Goal: Navigation & Orientation: Find specific page/section

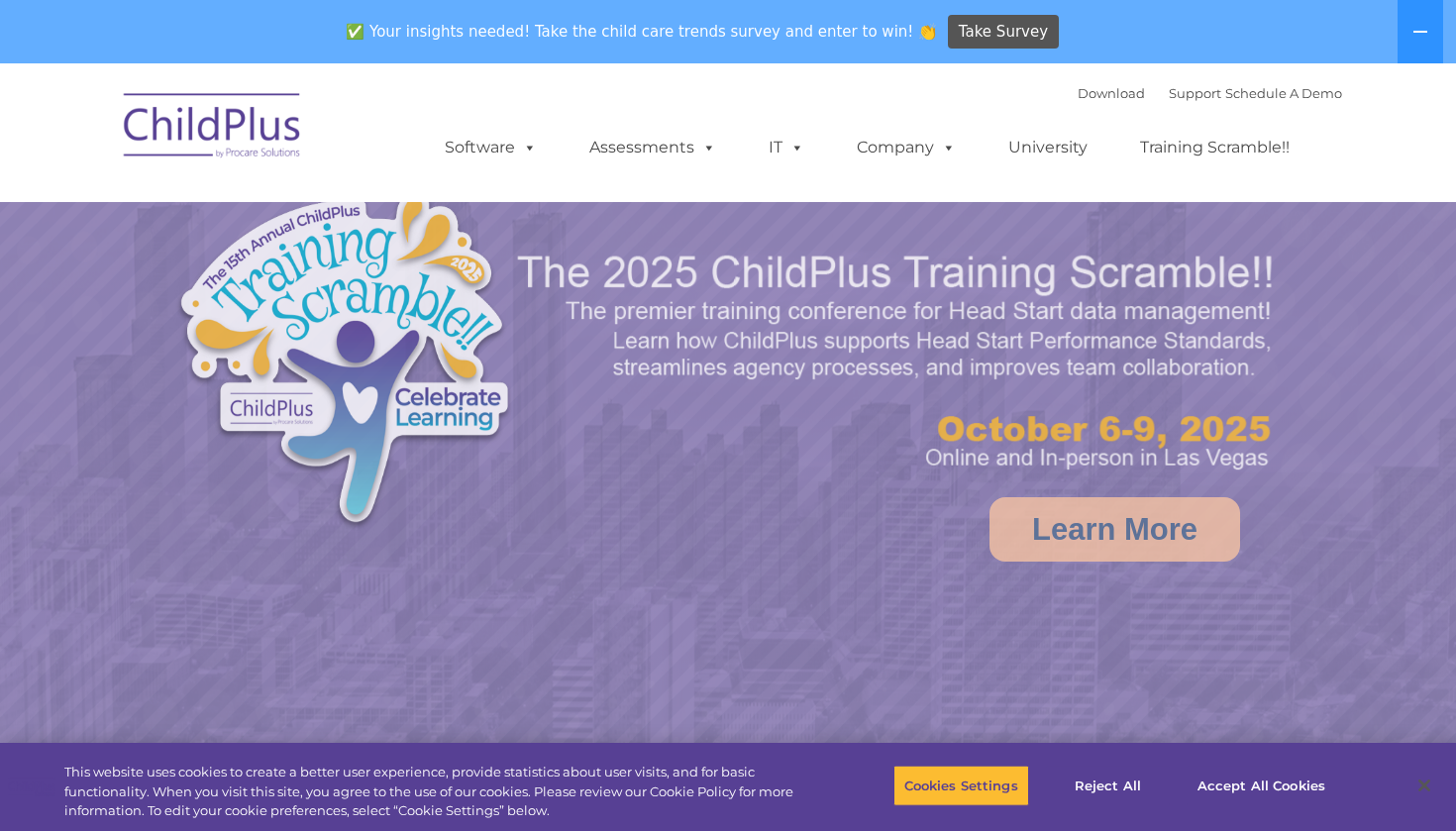
select select "MEDIUM"
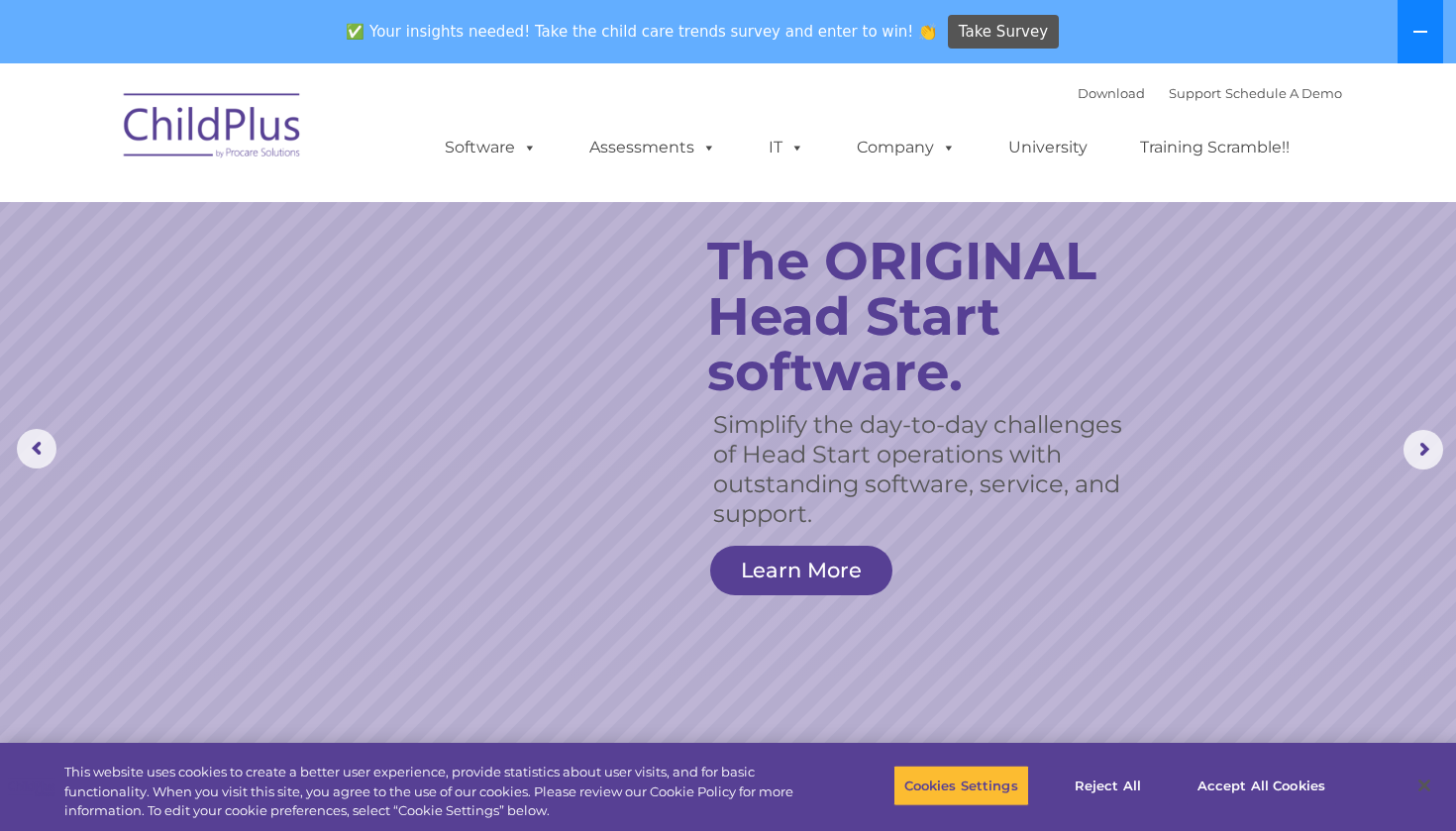
click at [1410, 40] on button at bounding box center [1420, 32] width 46 height 63
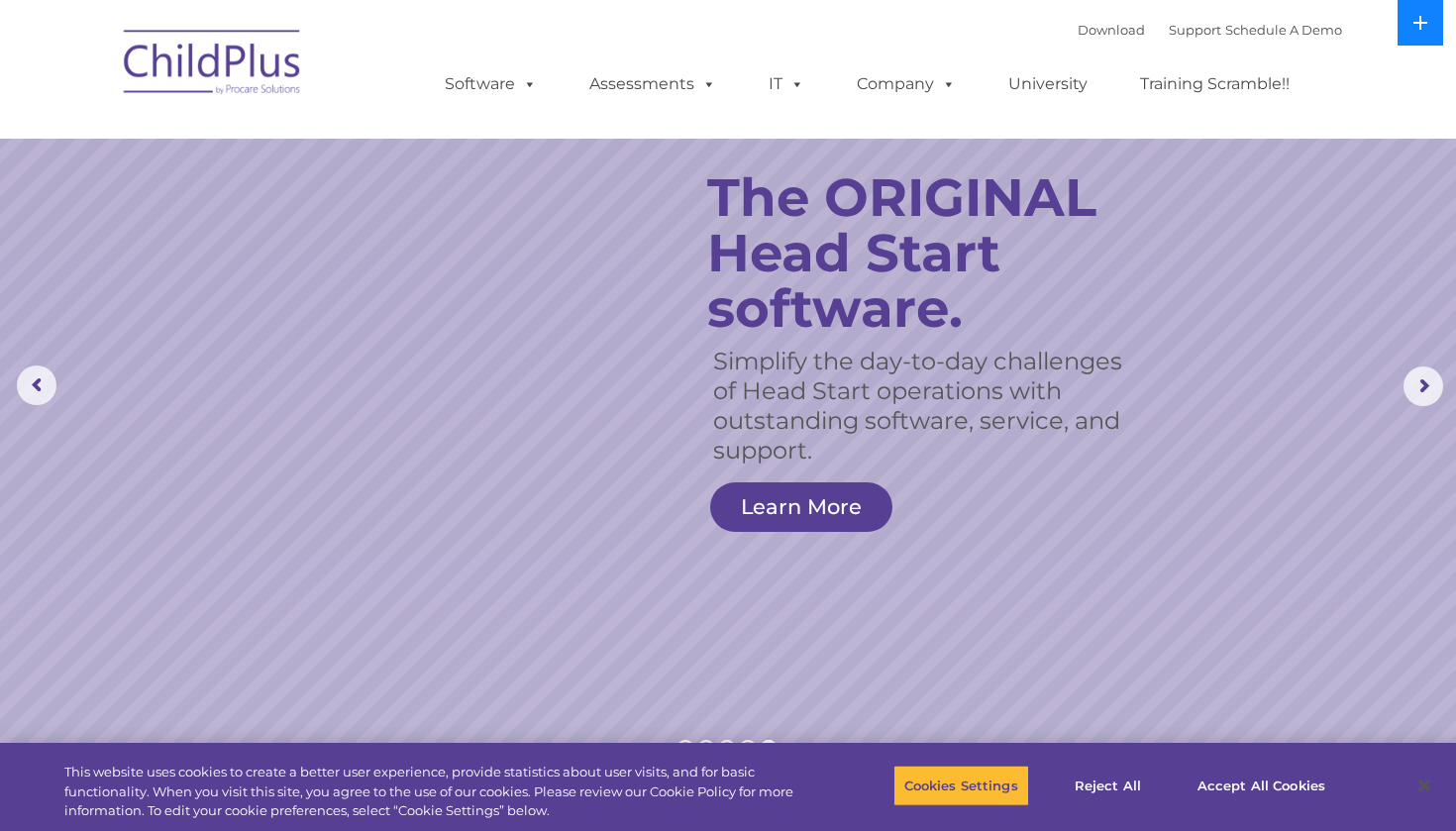
click at [1410, 40] on button at bounding box center [1420, 23] width 46 height 46
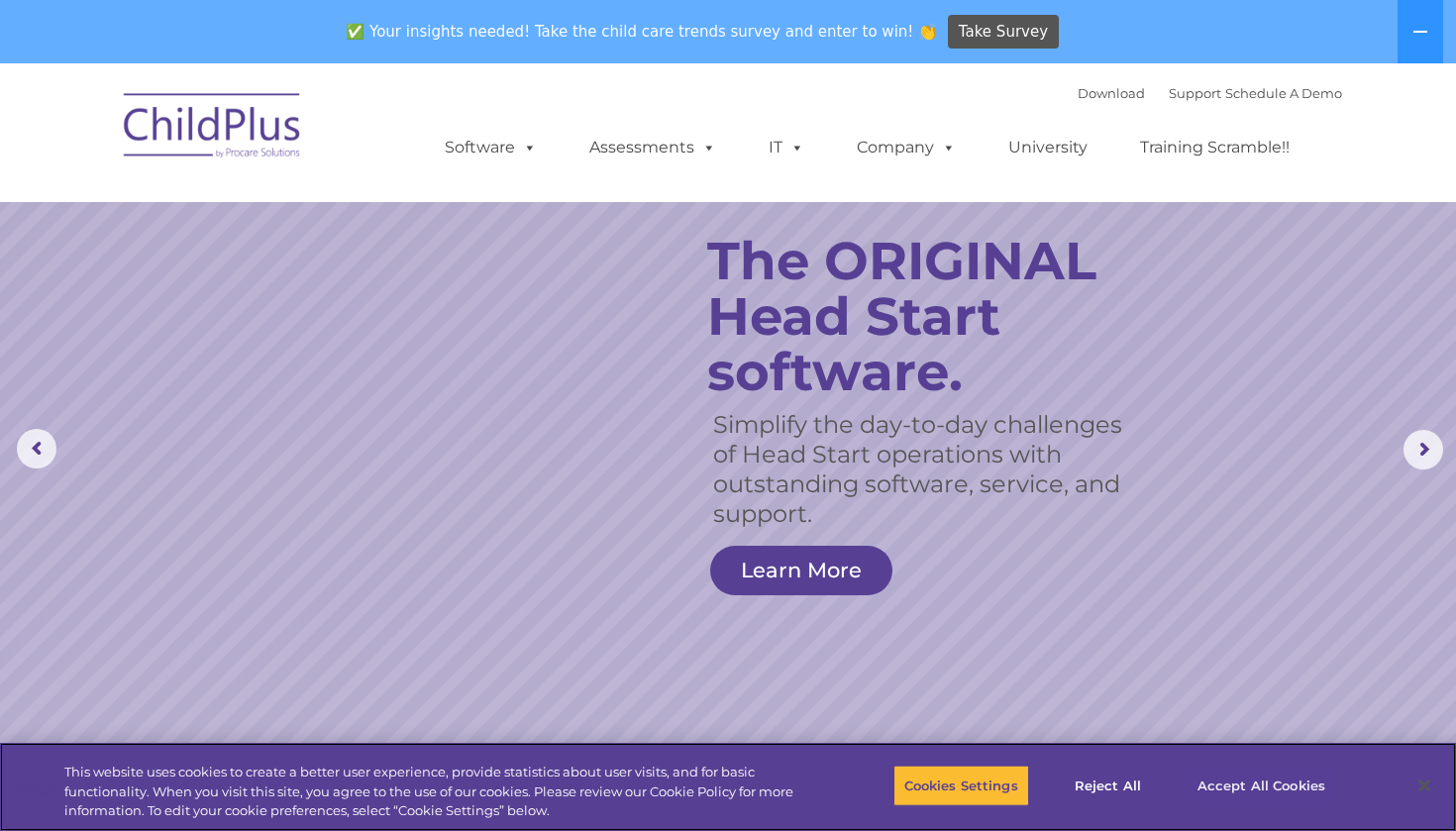
click at [1230, 790] on button "Accept All Cookies" at bounding box center [1261, 785] width 150 height 42
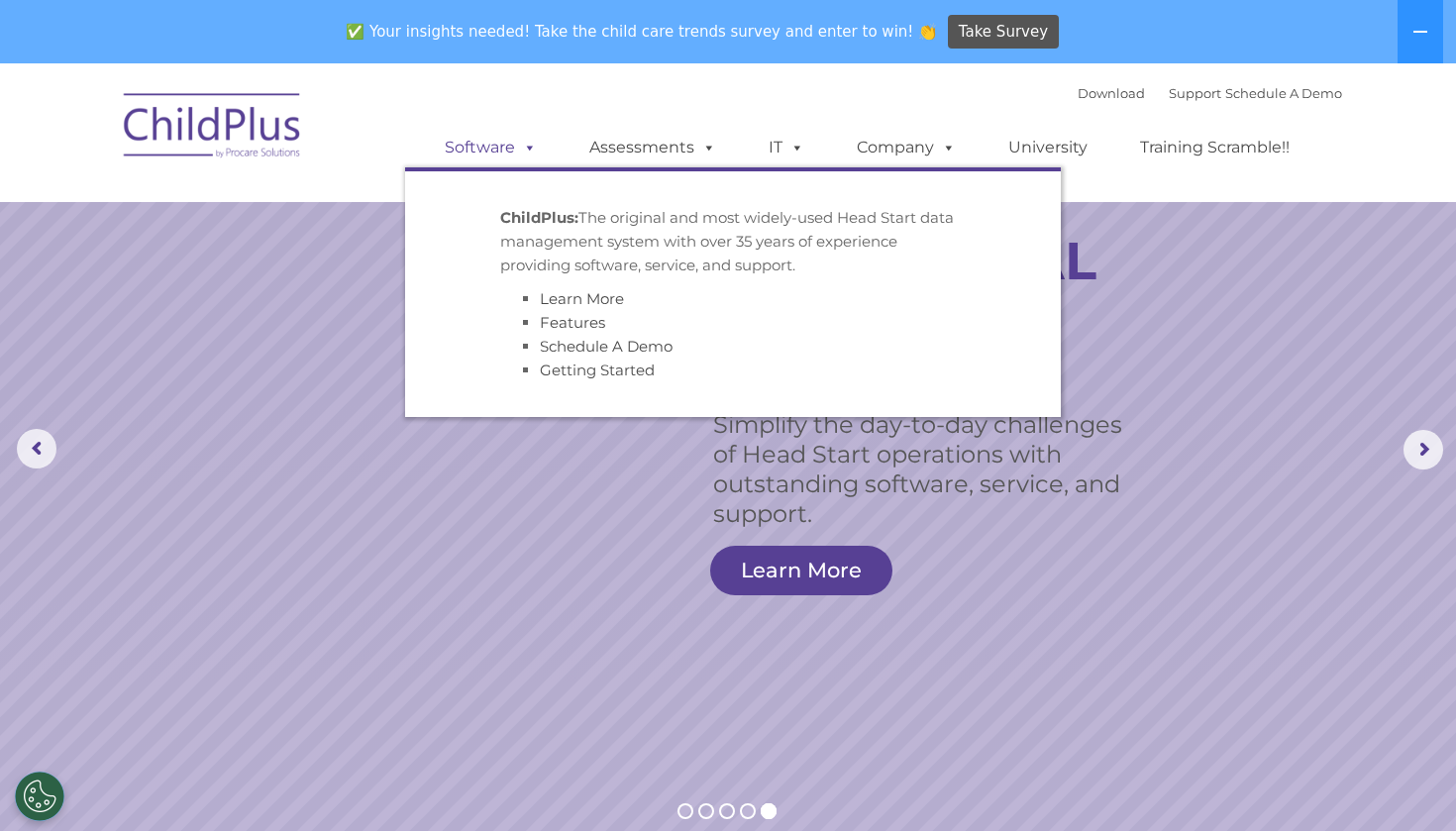
click at [519, 144] on span at bounding box center [526, 147] width 22 height 19
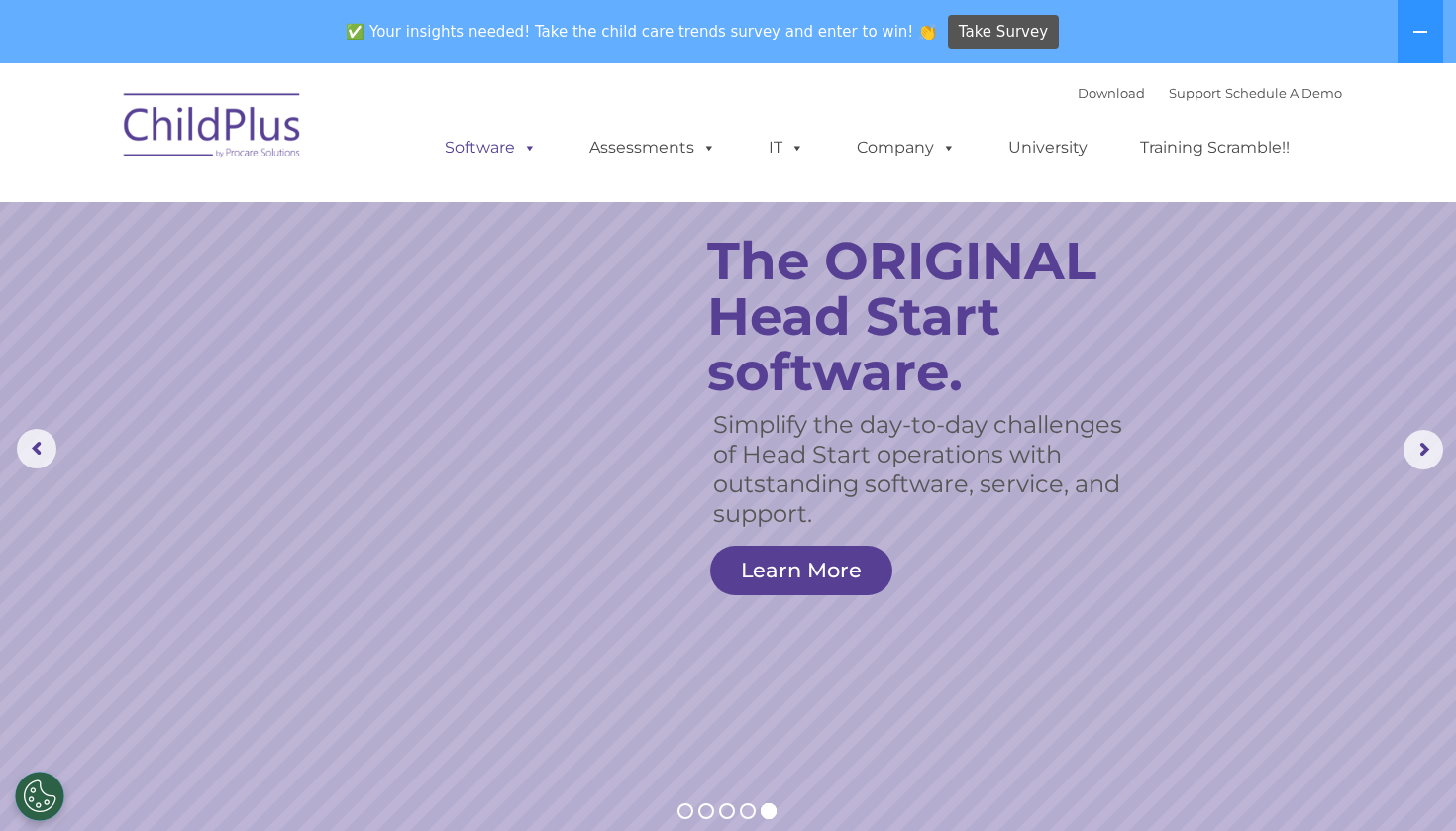
click at [519, 144] on span at bounding box center [526, 147] width 22 height 19
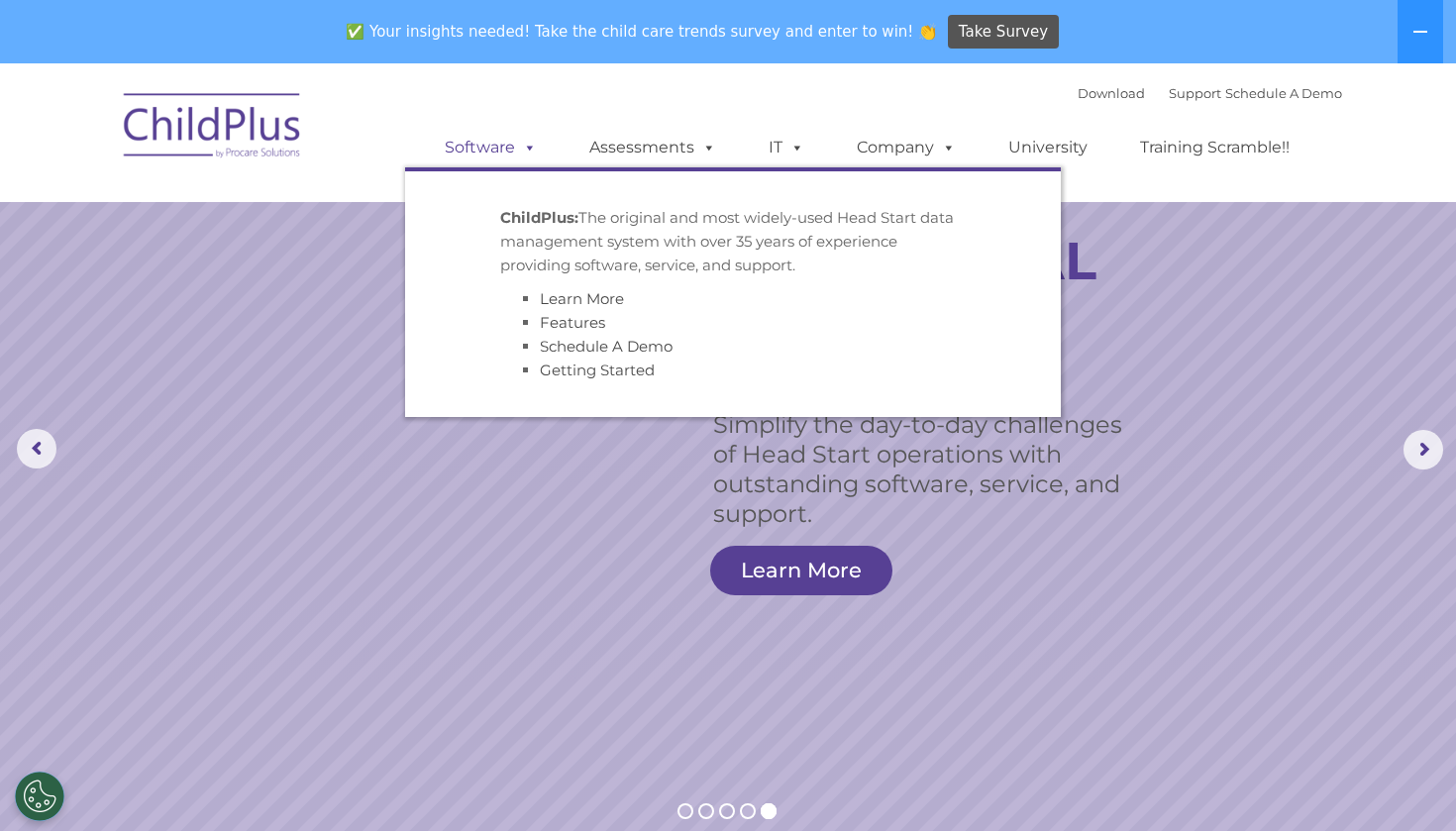
click at [519, 144] on span at bounding box center [526, 147] width 22 height 19
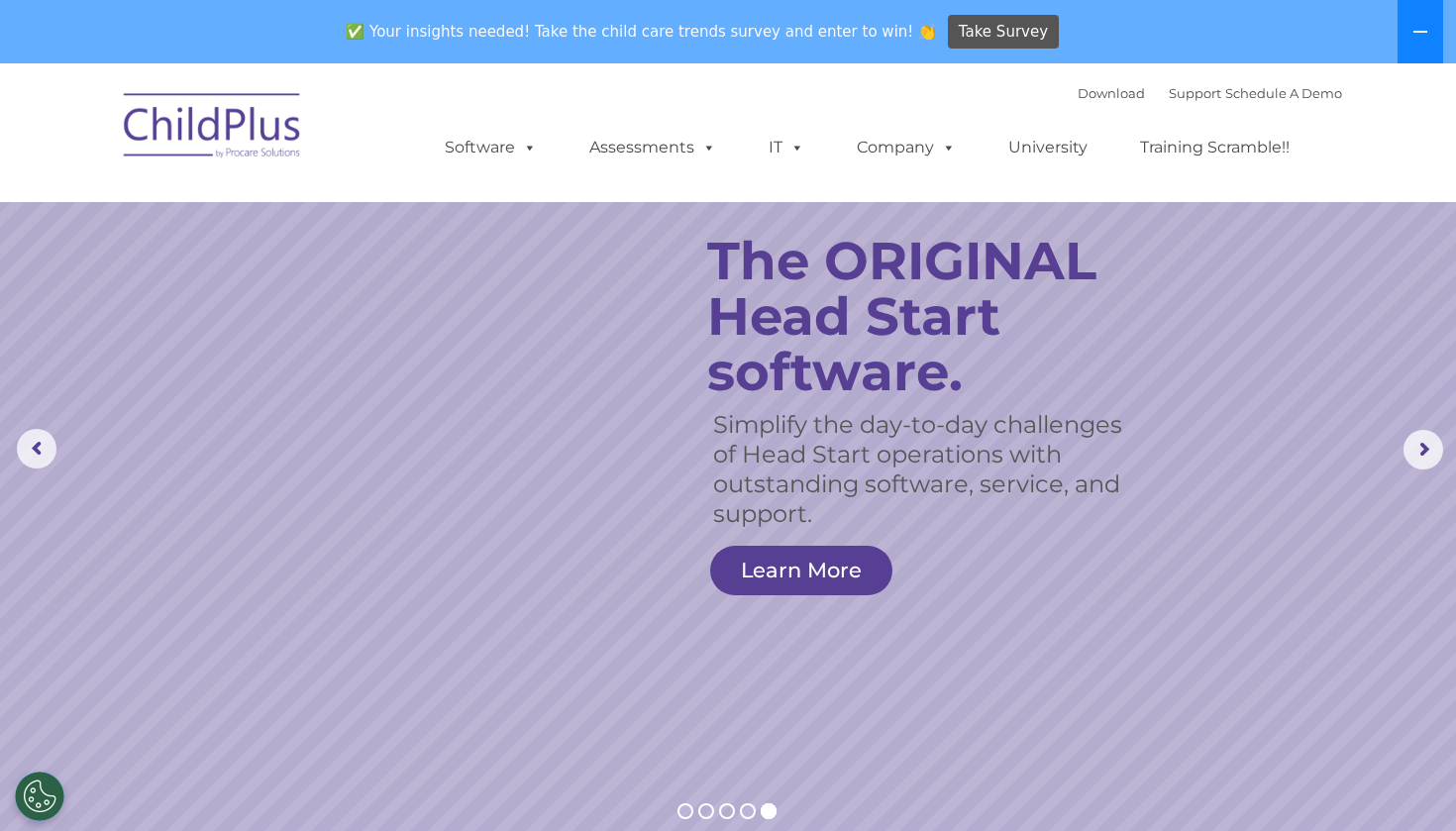
click at [1410, 38] on button at bounding box center [1420, 32] width 46 height 63
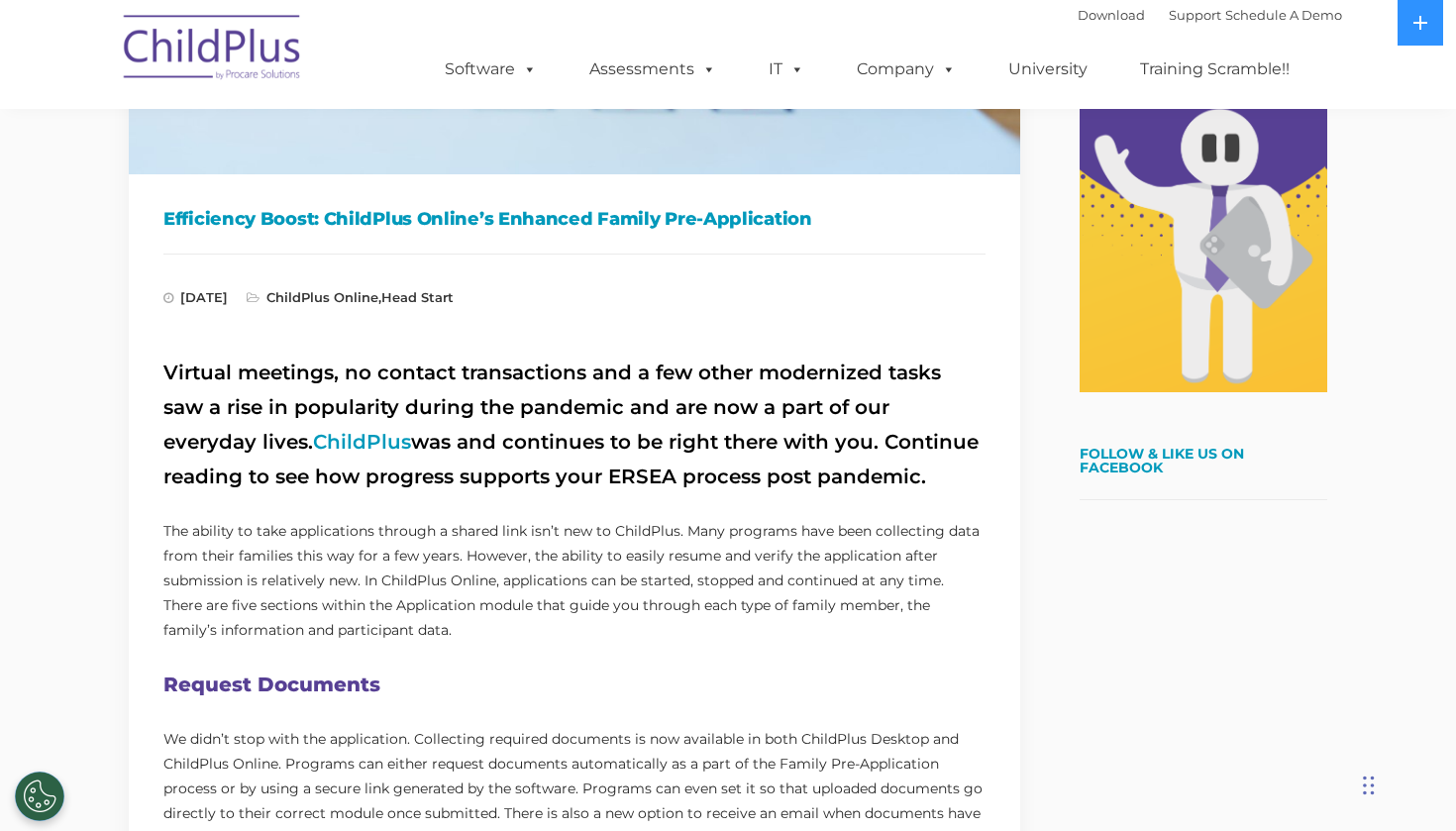
scroll to position [473, 0]
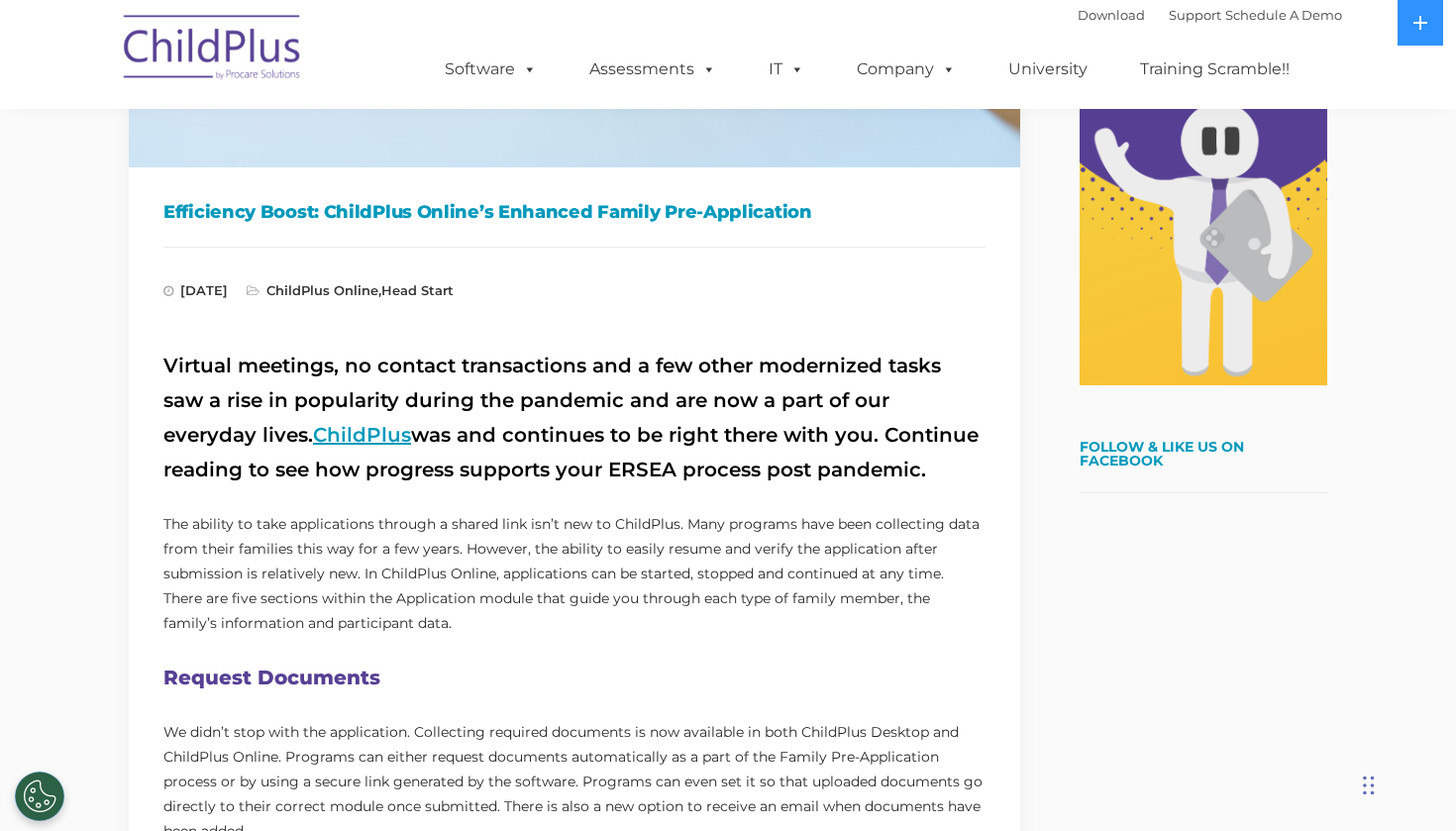
click at [313, 424] on link "ChildPlus" at bounding box center [362, 435] width 98 height 24
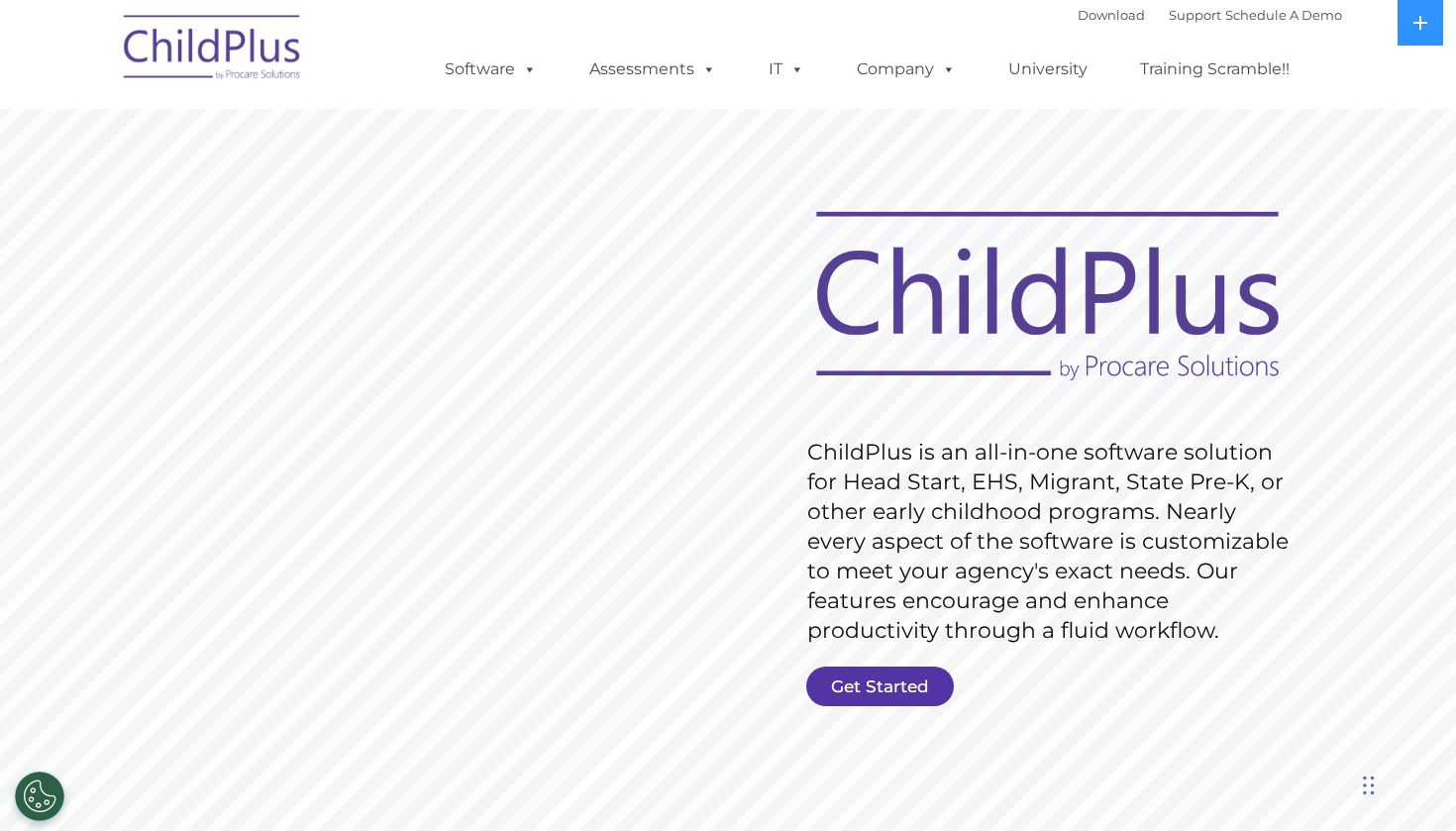
click at [878, 667] on link "Get Started" at bounding box center [879, 686] width 148 height 40
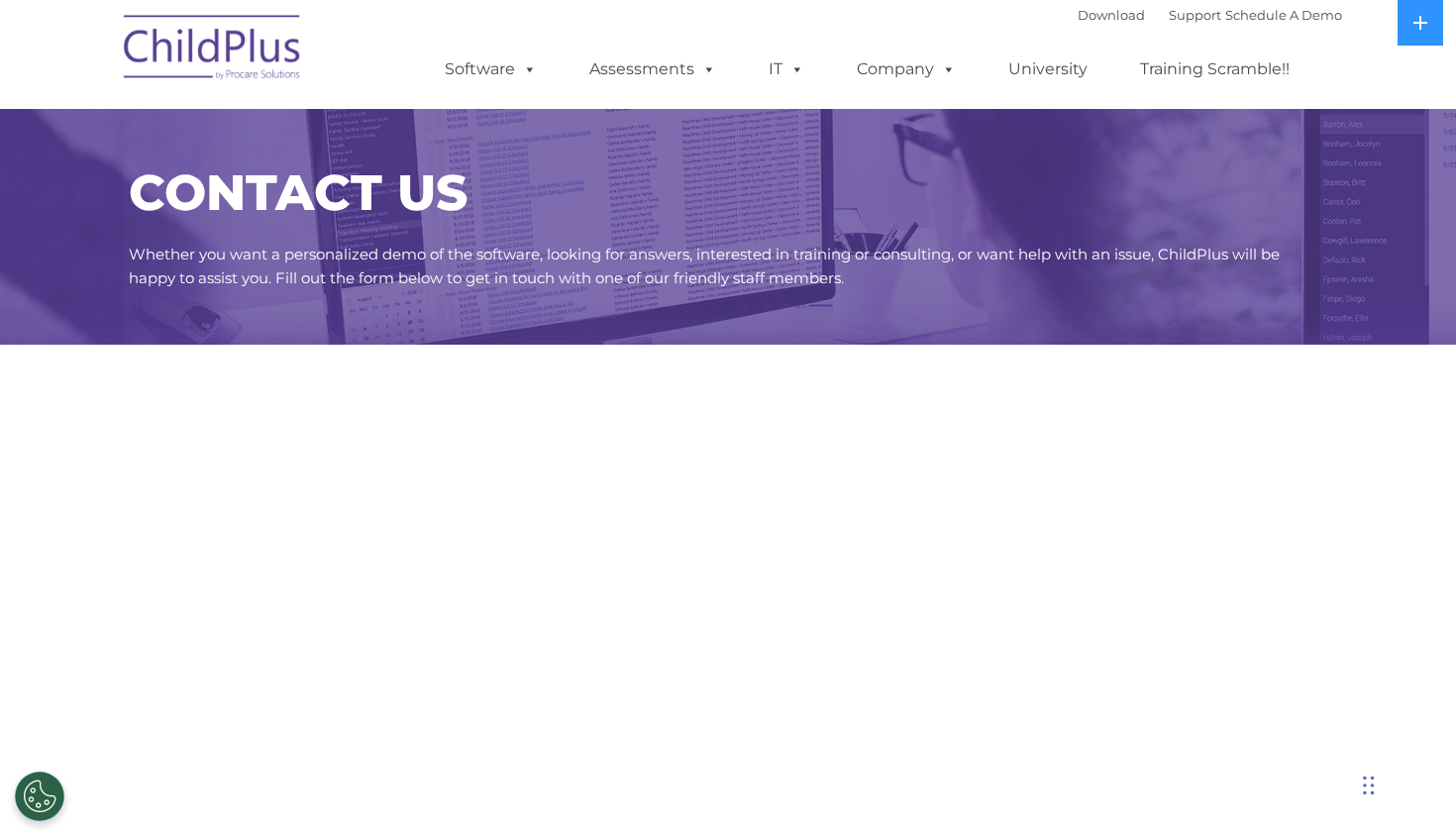
select select "MEDIUM"
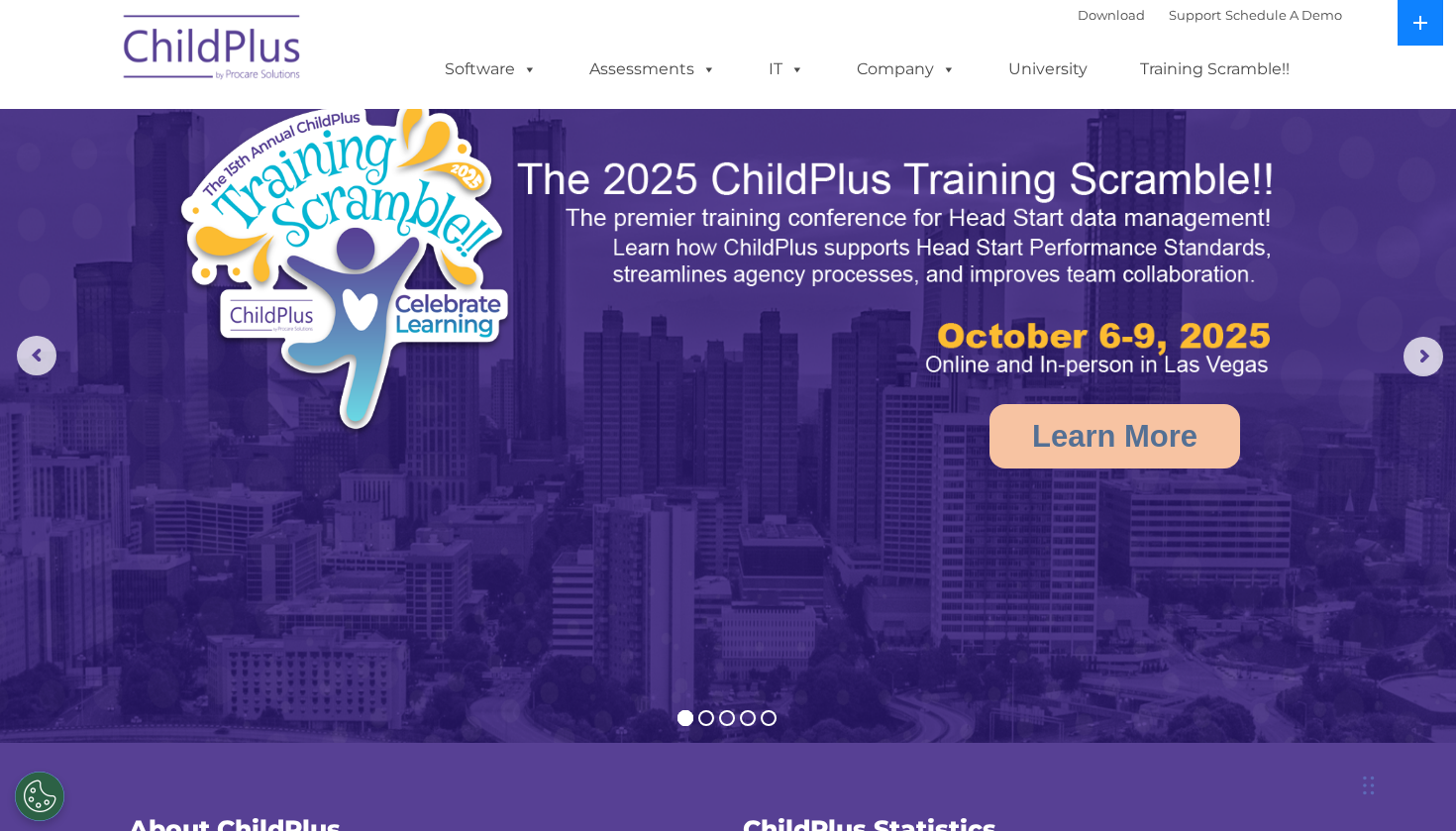
click at [1420, 21] on icon at bounding box center [1420, 23] width 14 height 14
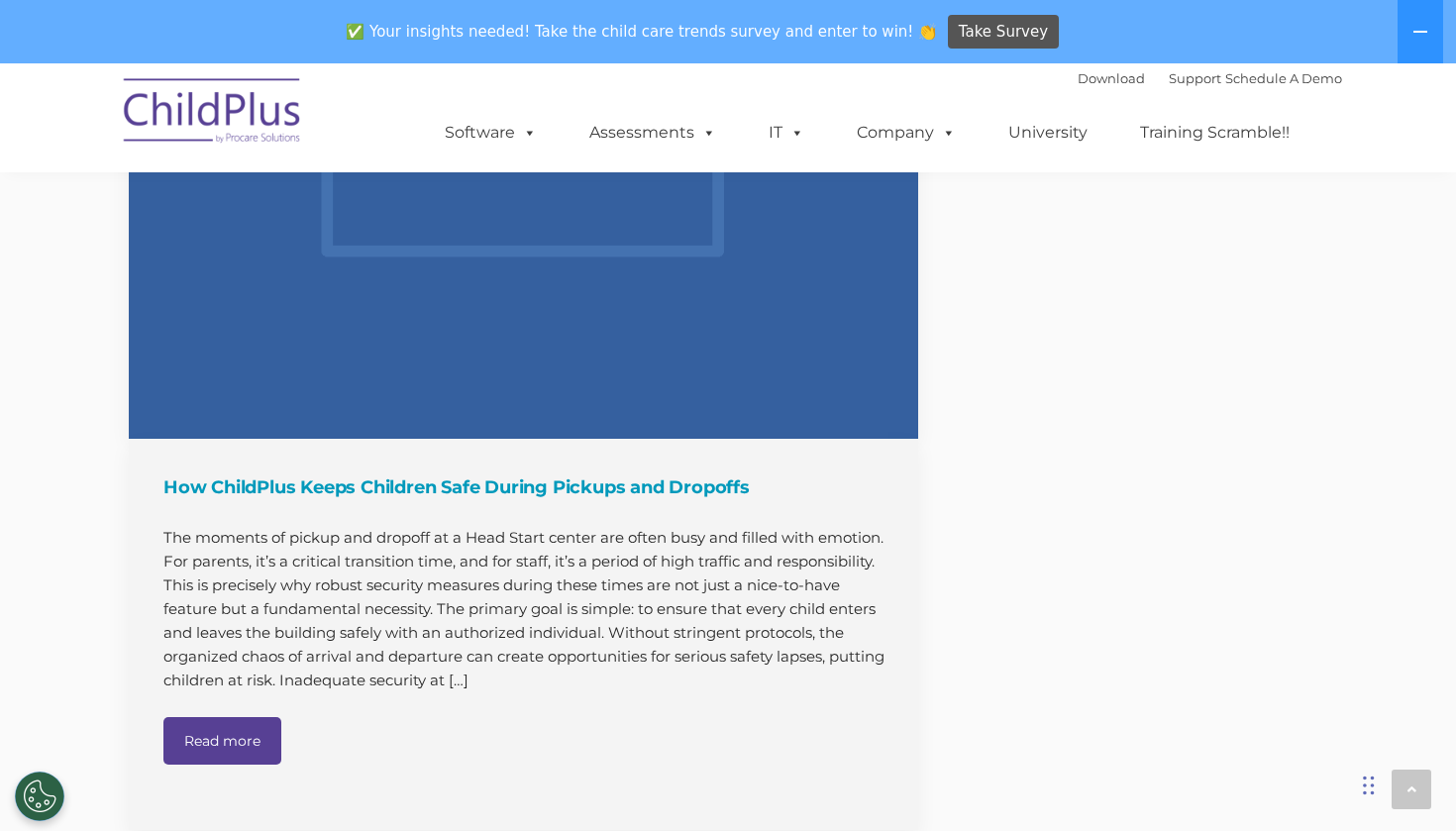
scroll to position [2011, 0]
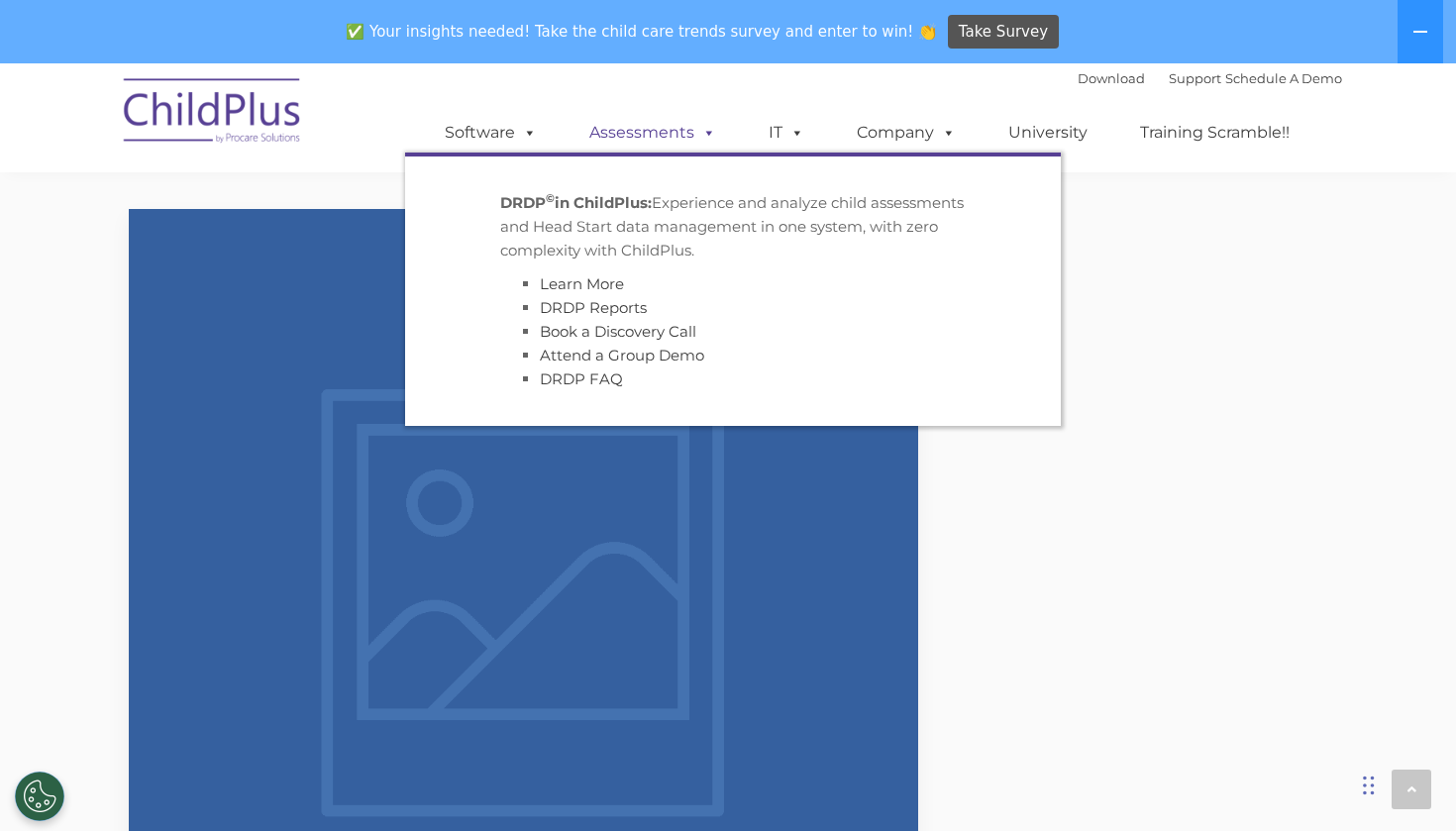
click at [654, 128] on link "Assessments" at bounding box center [653, 133] width 167 height 40
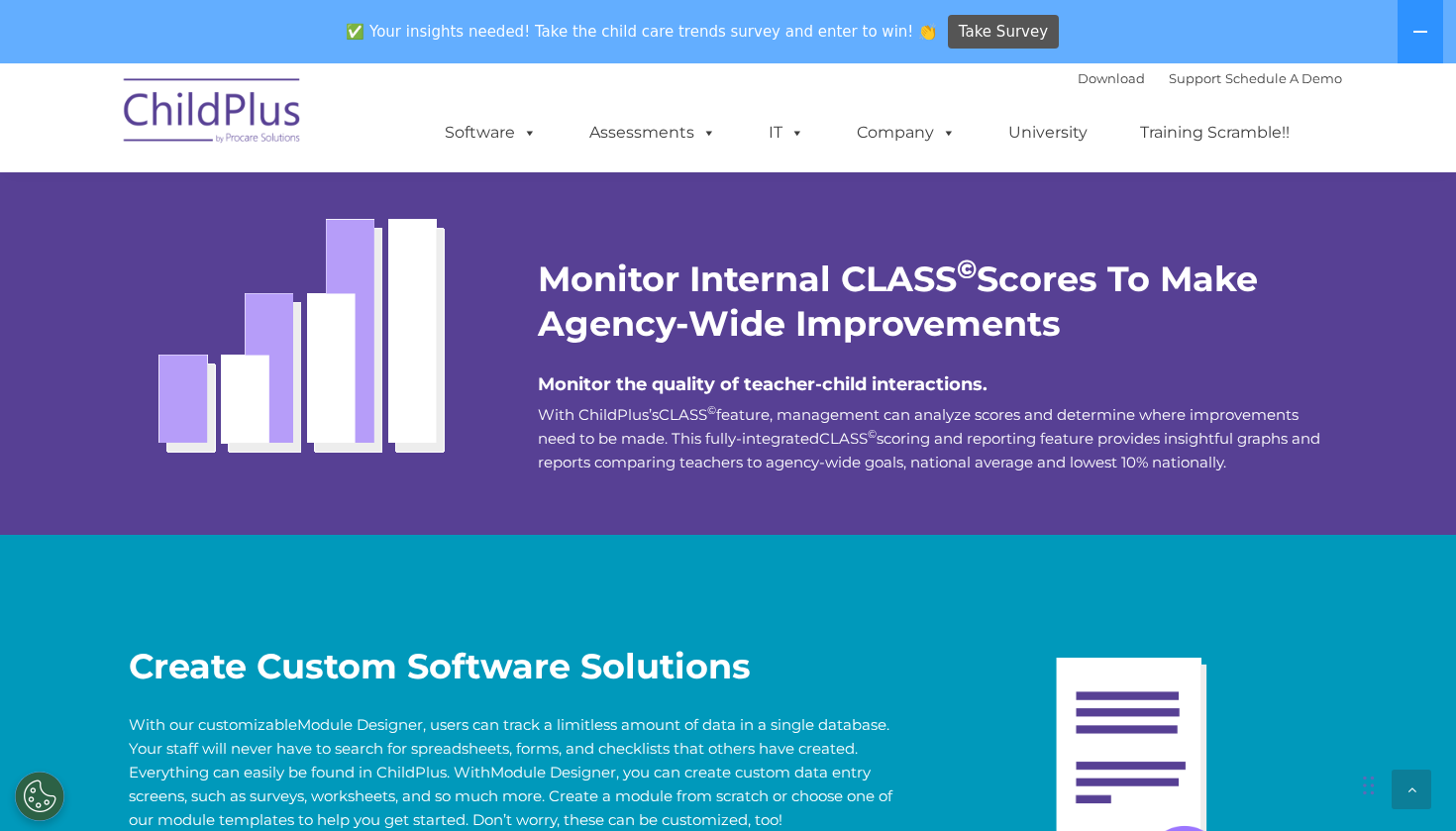
scroll to position [3583, 0]
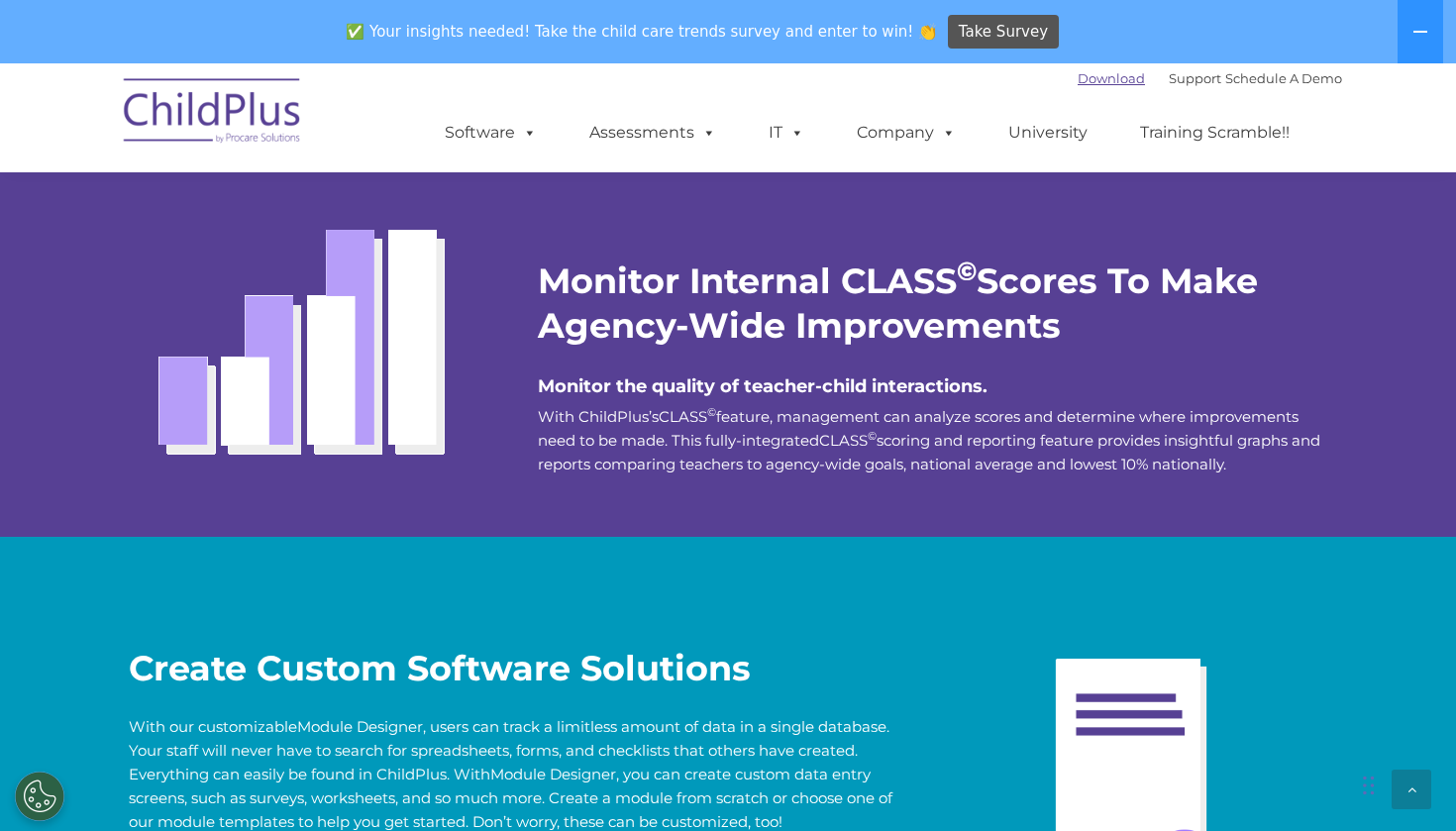
click at [1101, 84] on link "Download" at bounding box center [1111, 78] width 67 height 16
